Goal: Task Accomplishment & Management: Manage account settings

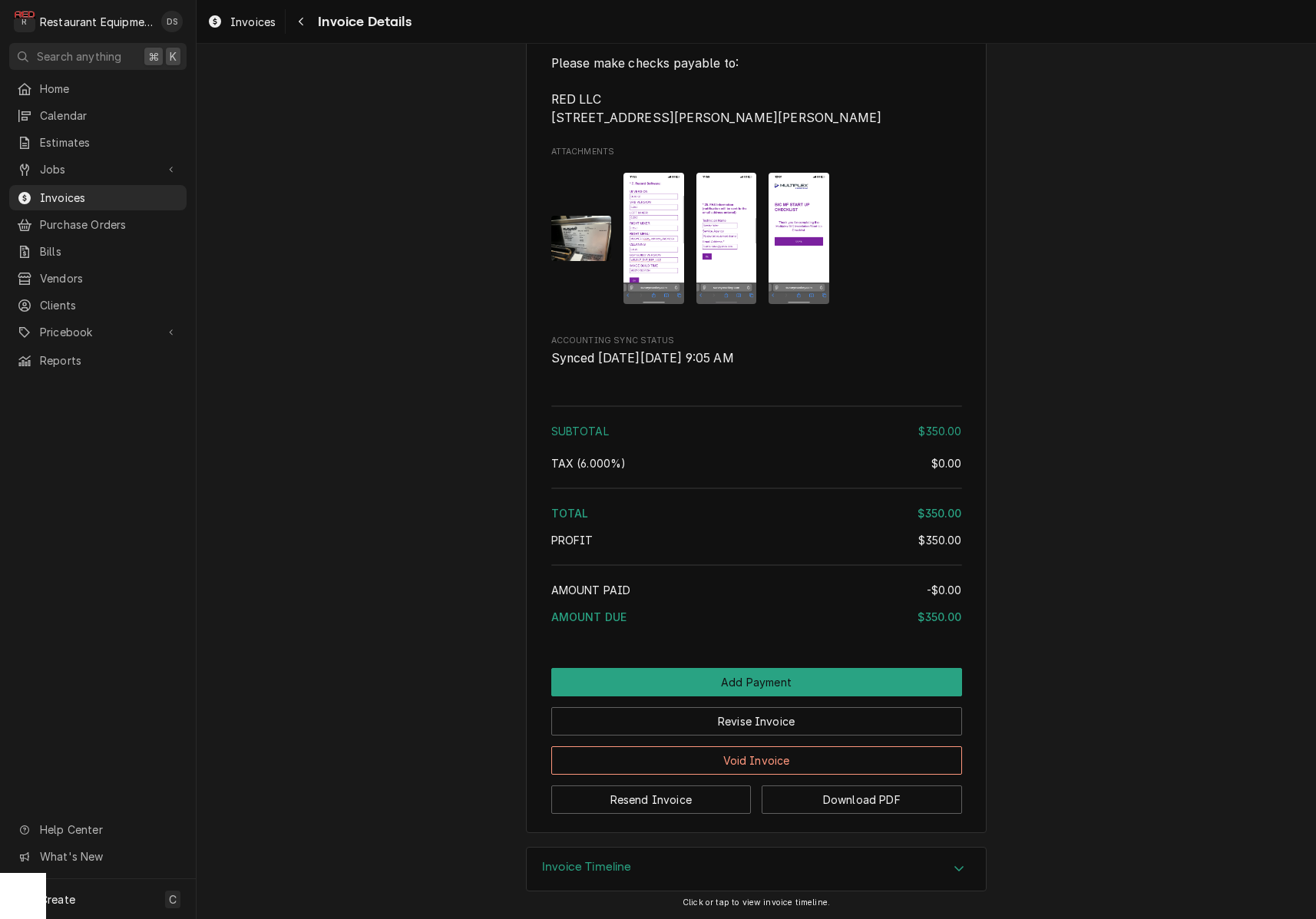
scroll to position [2703, 0]
click at [776, 732] on button "Revise Invoice" at bounding box center [756, 721] width 411 height 28
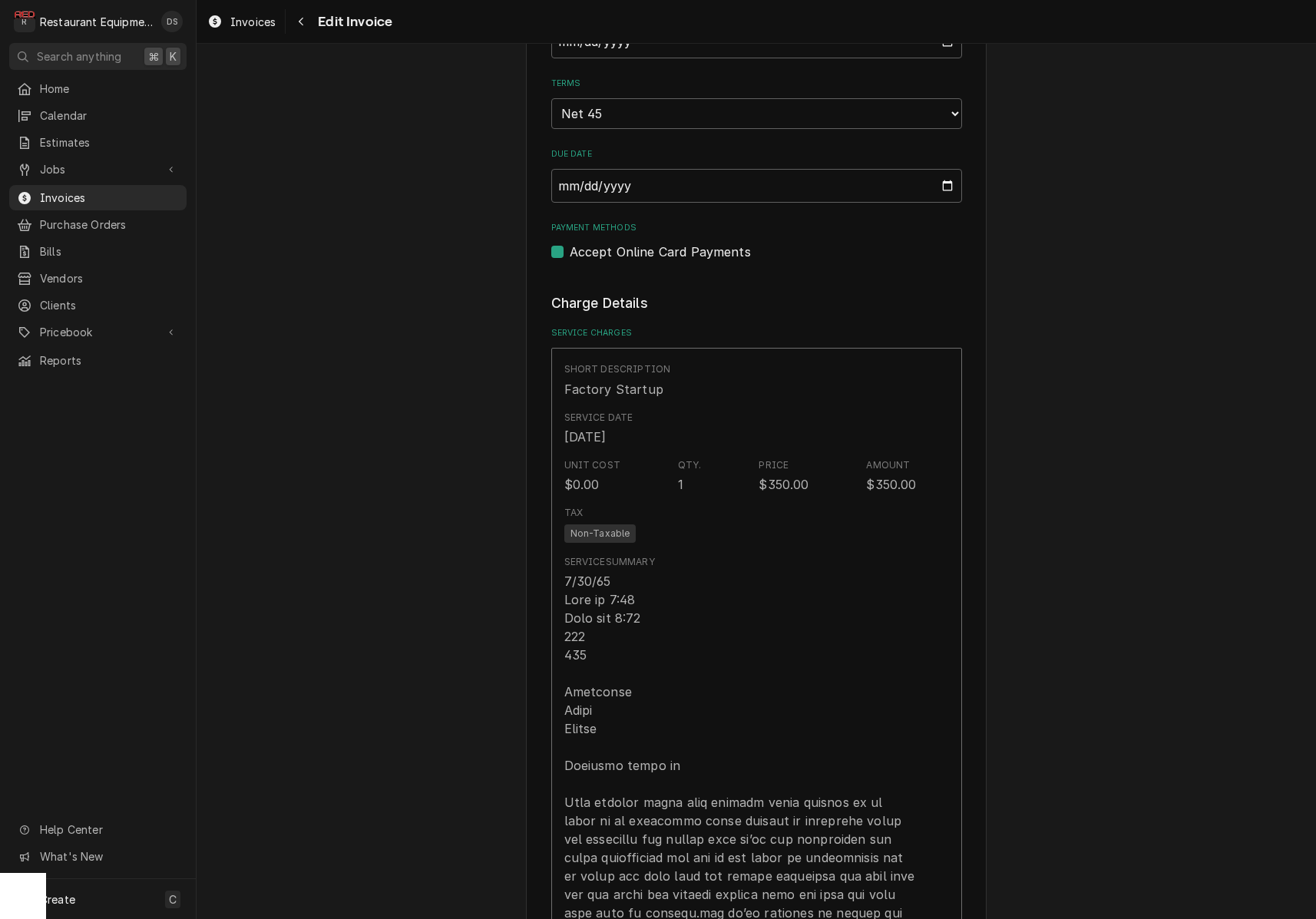
scroll to position [664, 0]
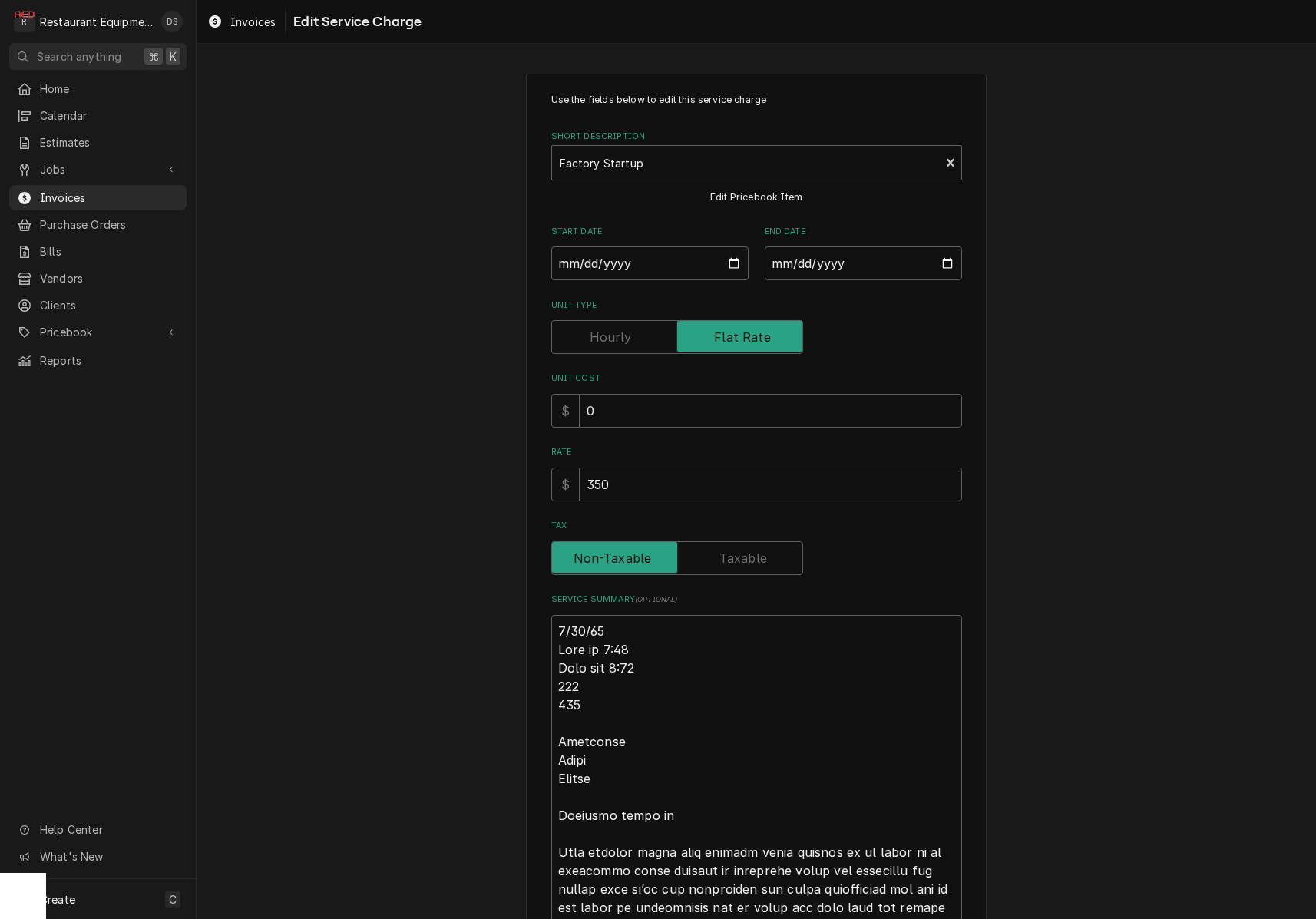
type textarea "x"
click at [769, 558] on input "Tax" at bounding box center [677, 558] width 238 height 34
checkbox input "true"
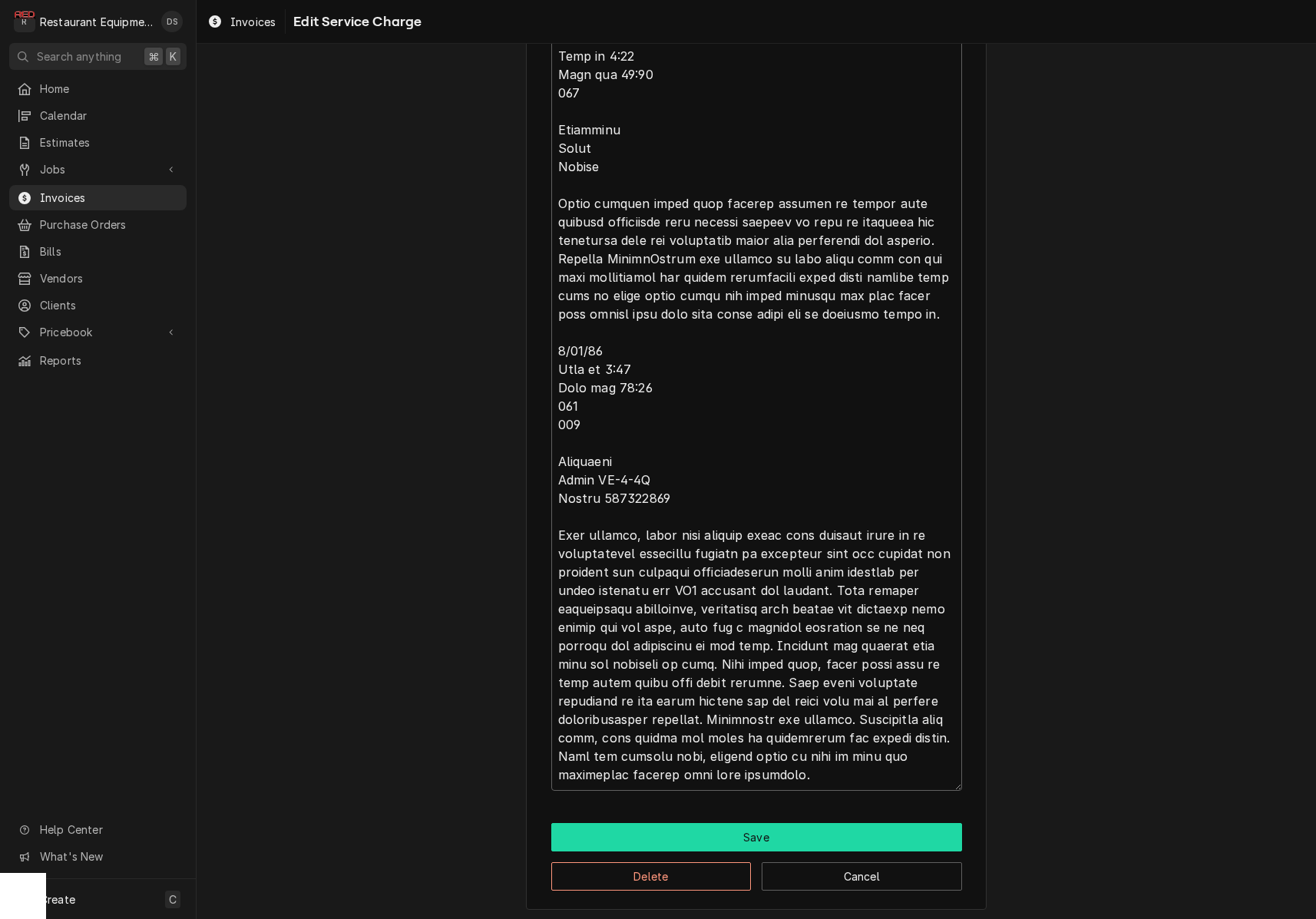
click at [783, 826] on button "Save" at bounding box center [756, 838] width 411 height 28
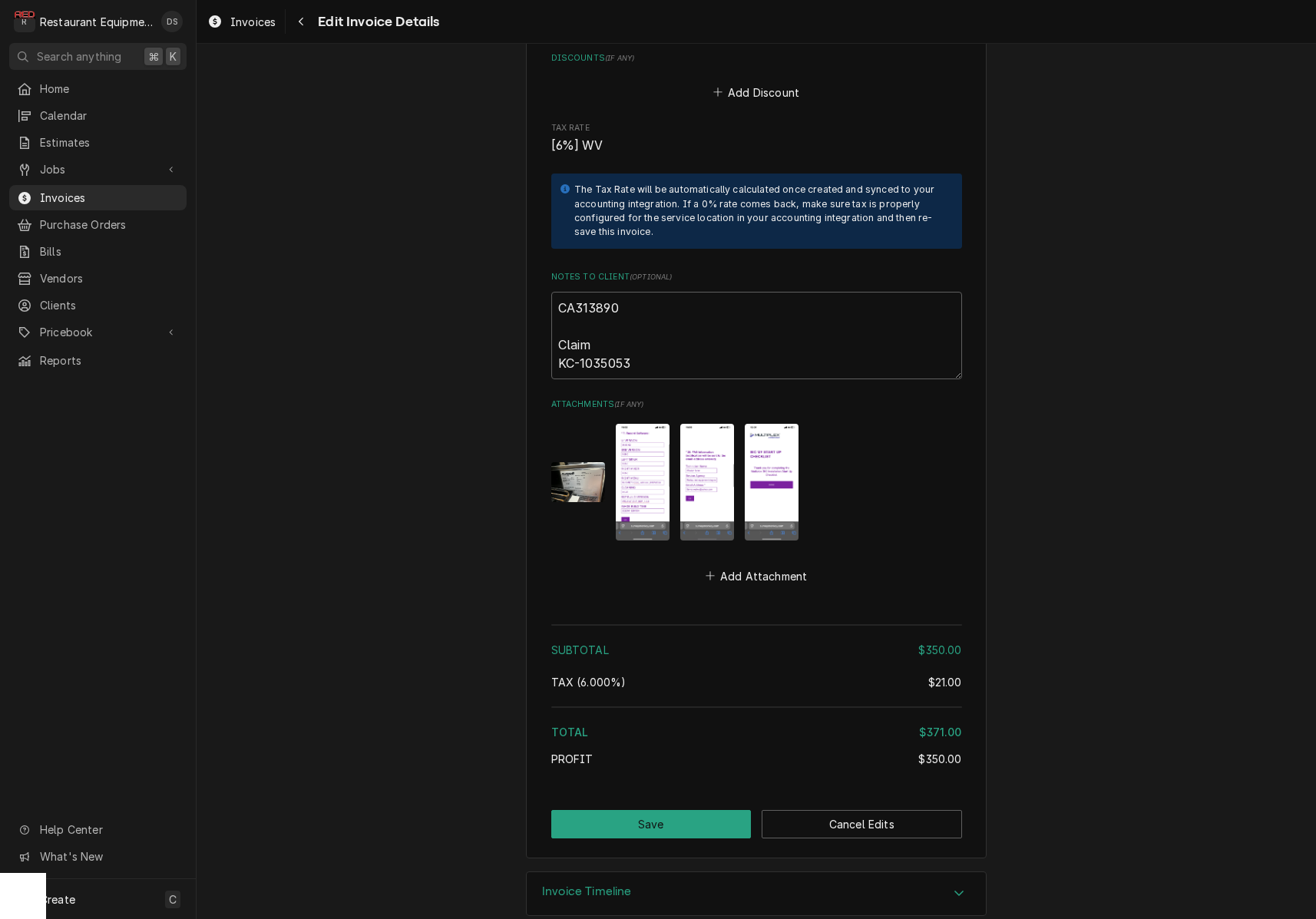
scroll to position [2624, 0]
click at [651, 811] on button "Save" at bounding box center [651, 825] width 200 height 28
type textarea "x"
